Goal: Find specific page/section: Find specific page/section

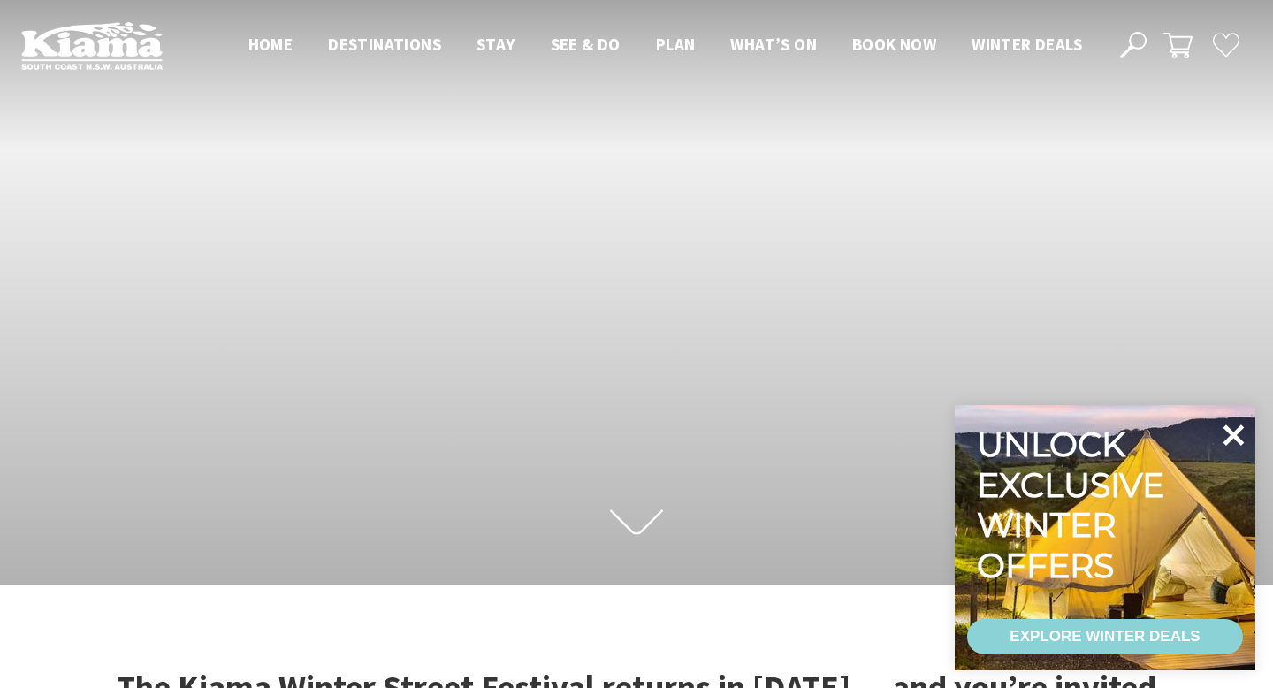
click at [1242, 428] on icon at bounding box center [1233, 434] width 21 height 21
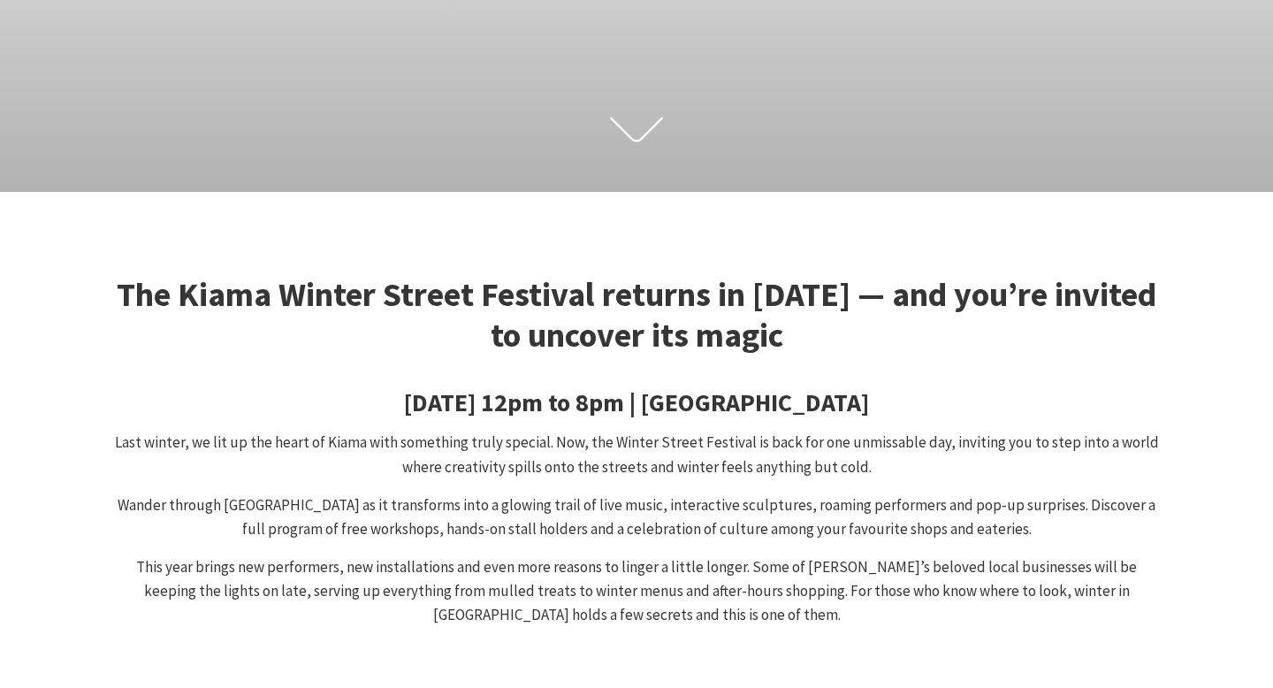
scroll to position [393, 0]
click at [635, 141] on use at bounding box center [636, 129] width 53 height 25
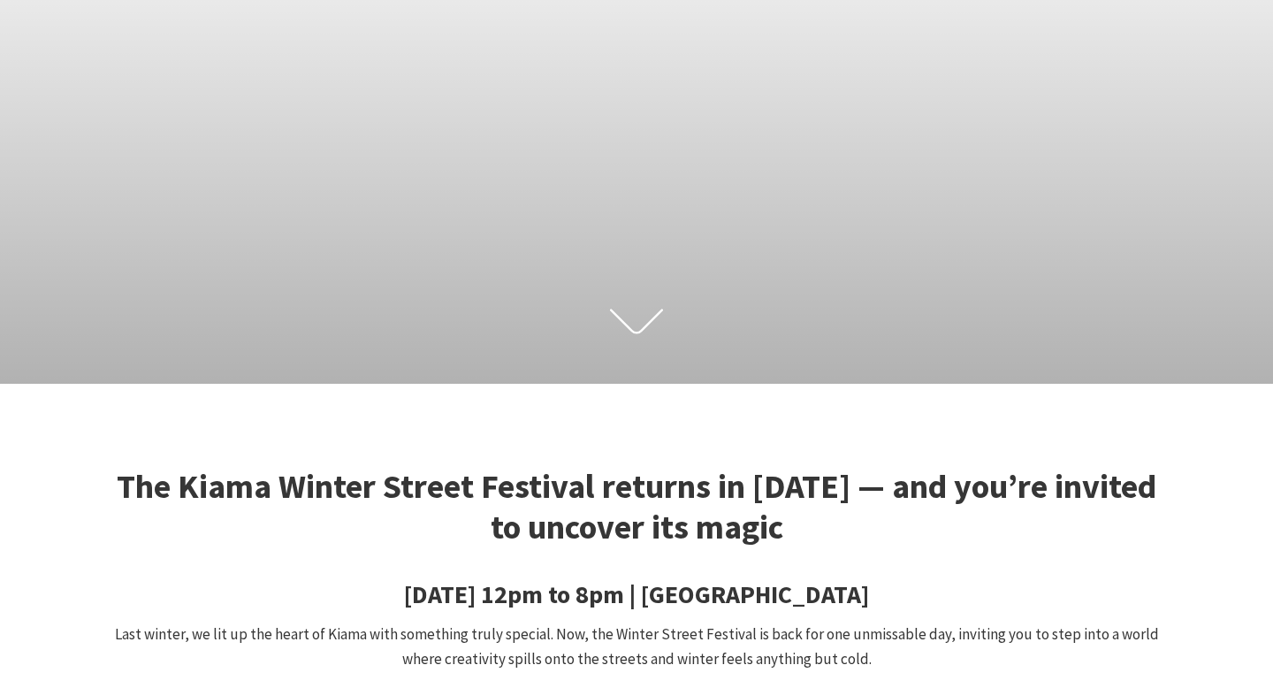
scroll to position [0, 0]
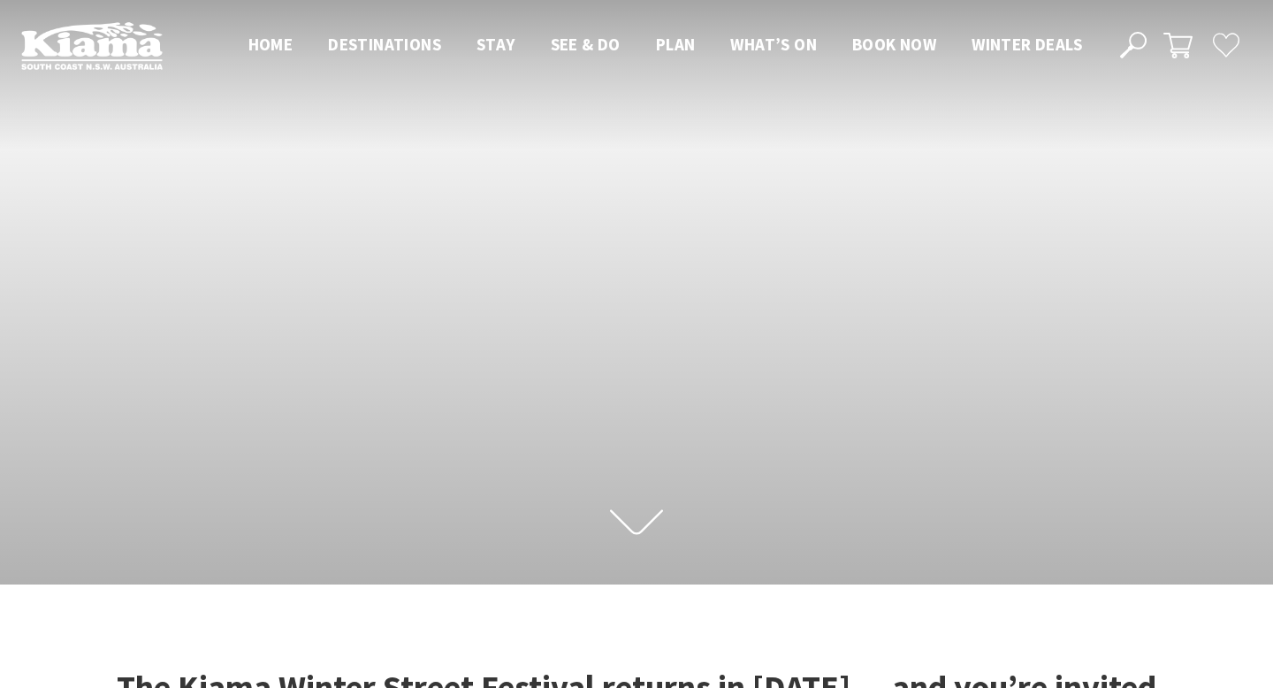
click at [127, 41] on img at bounding box center [91, 45] width 141 height 49
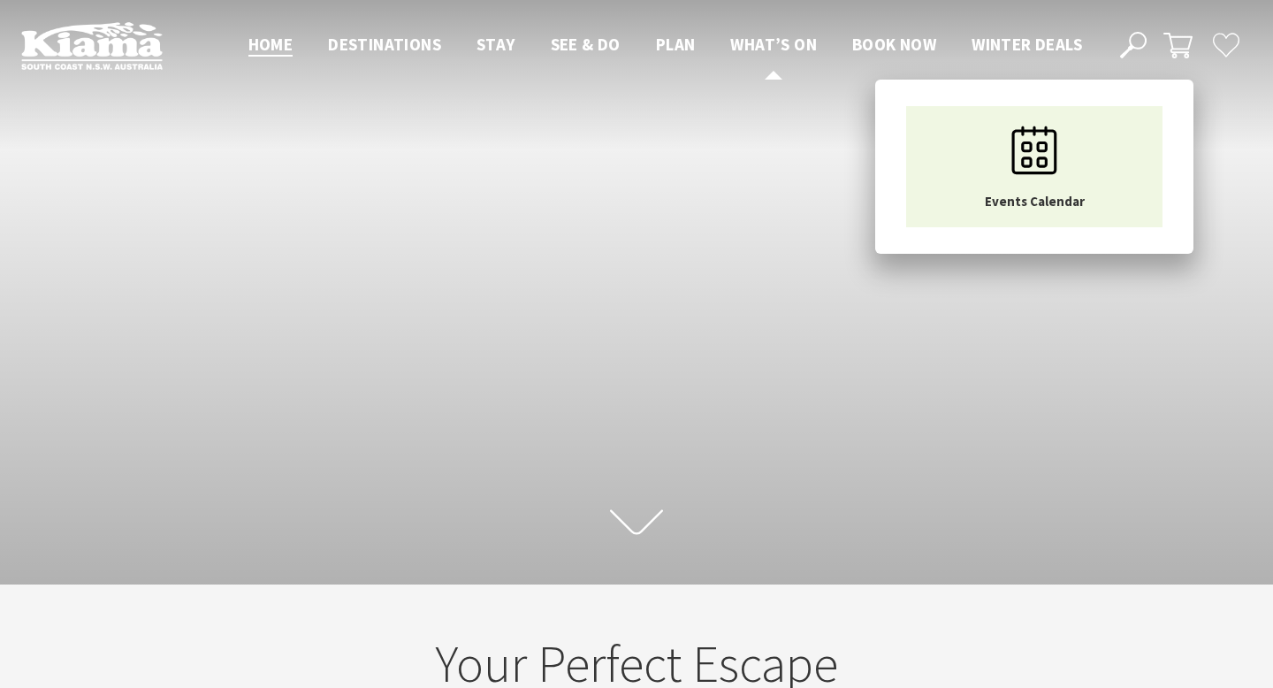
scroll to position [1, 1259]
click at [774, 45] on span "What’s On" at bounding box center [773, 44] width 87 height 21
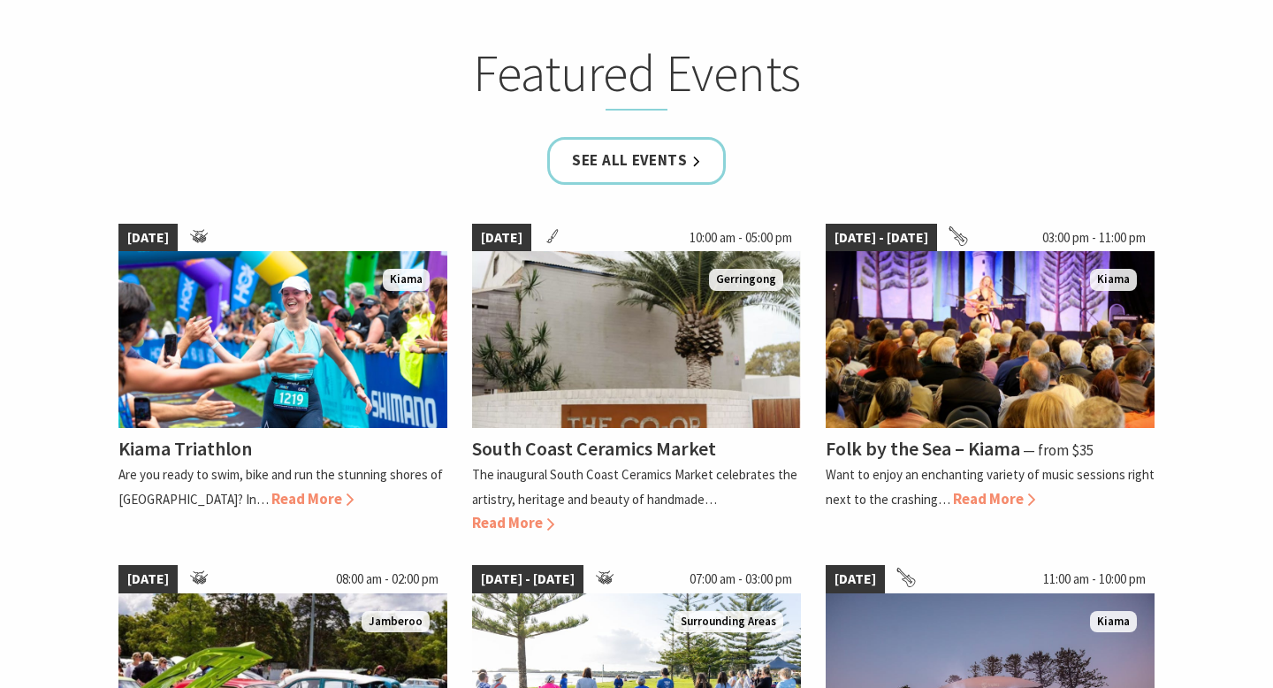
scroll to position [1073, 0]
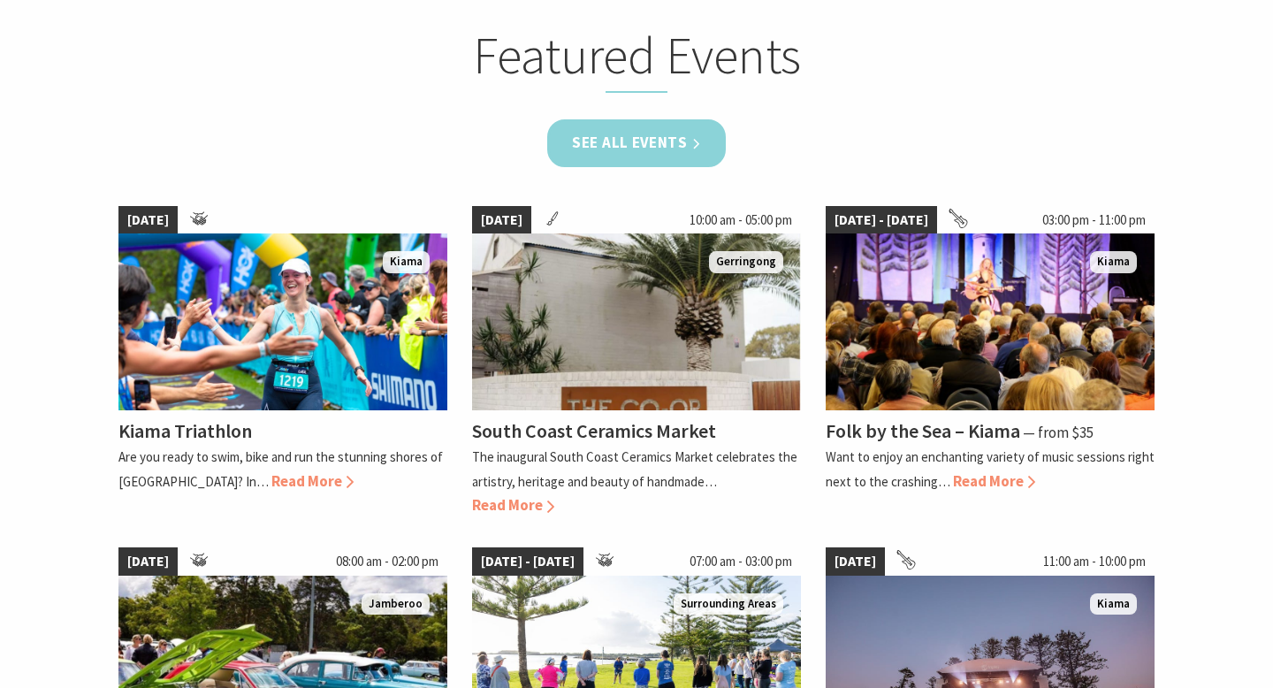
click at [690, 138] on link "See all Events" at bounding box center [636, 142] width 179 height 47
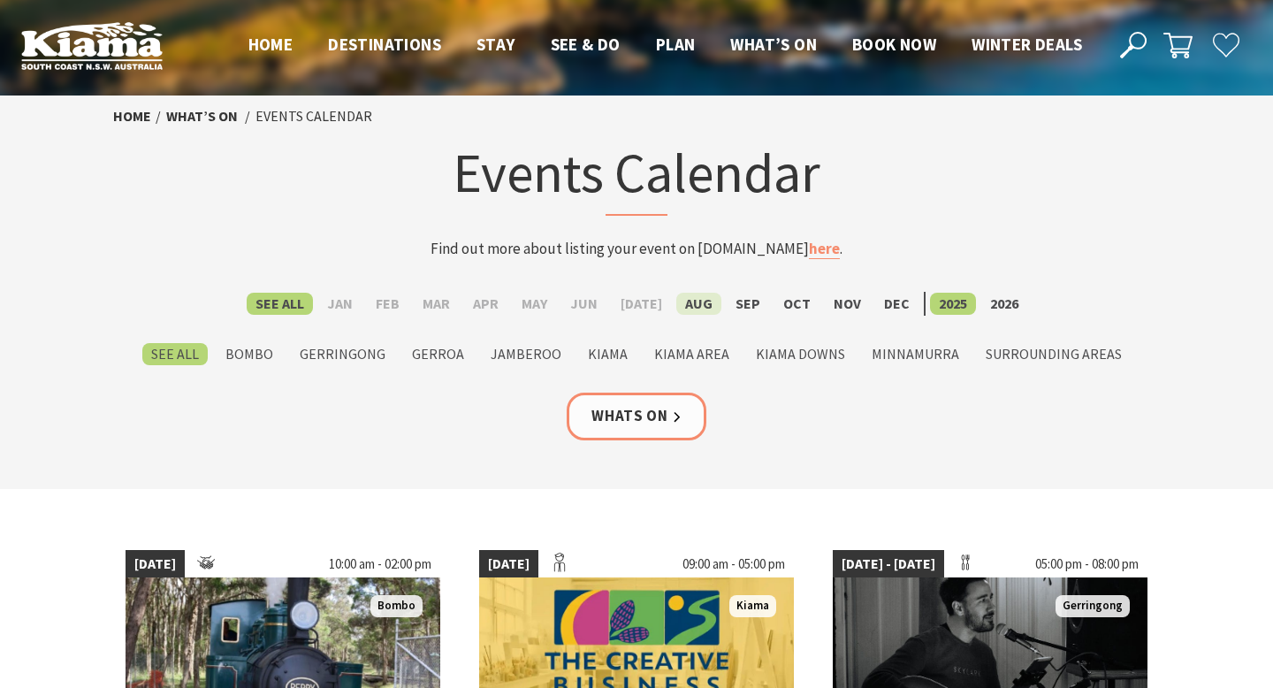
click at [695, 300] on label "Aug" at bounding box center [698, 304] width 45 height 22
click at [0, 0] on input "Aug" at bounding box center [0, 0] width 0 height 0
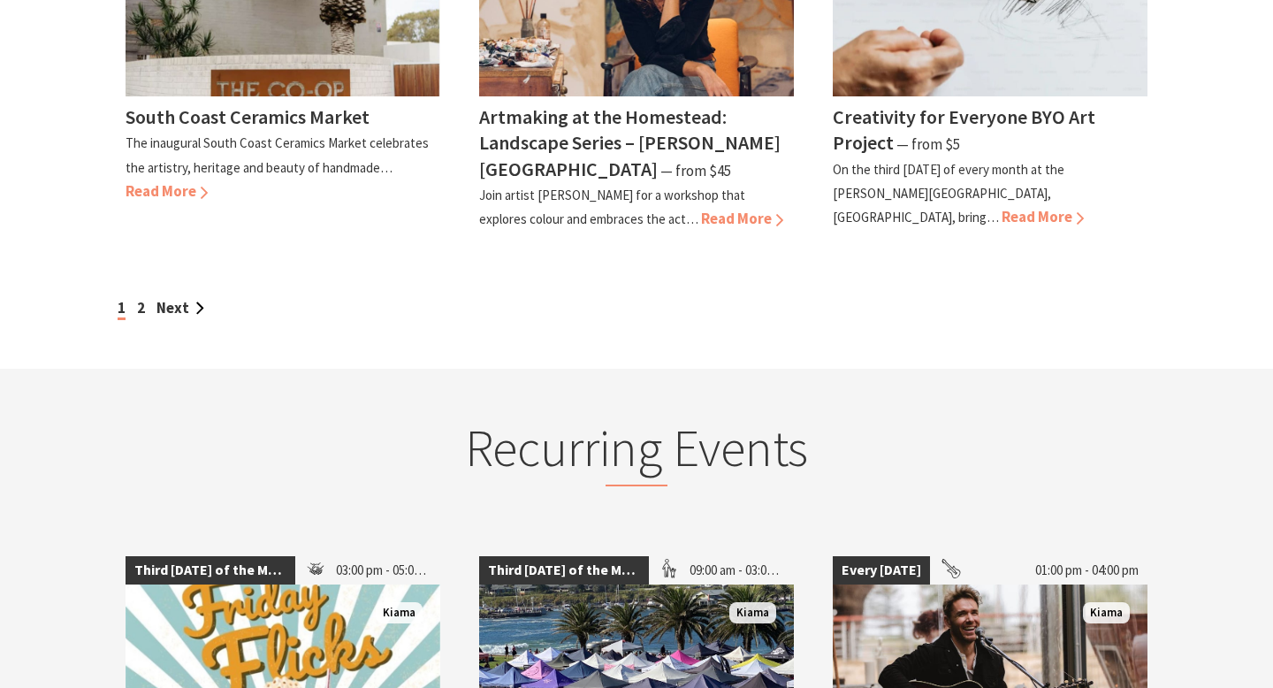
scroll to position [1727, 0]
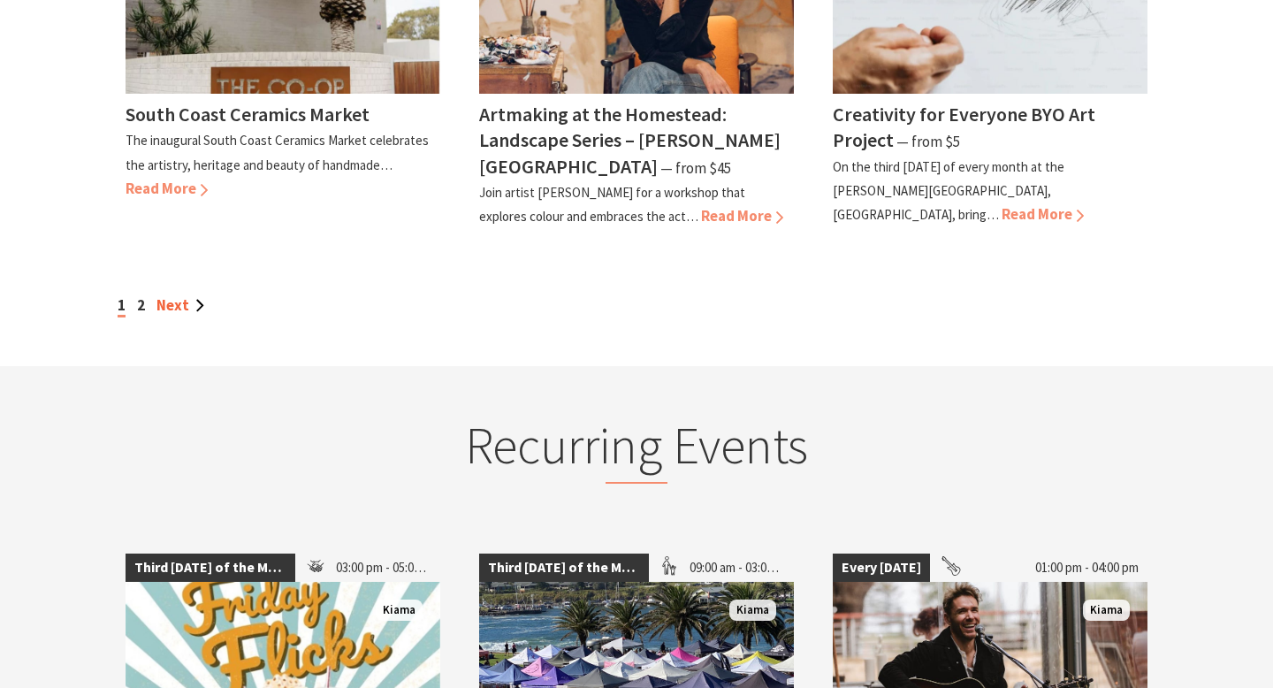
click at [177, 296] on link "Next" at bounding box center [180, 304] width 48 height 19
